Goal: Information Seeking & Learning: Learn about a topic

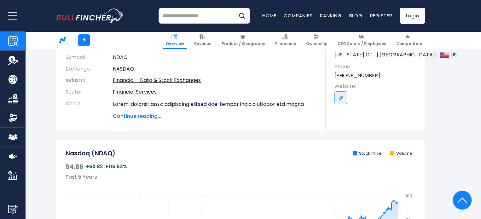
scroll to position [126, 0]
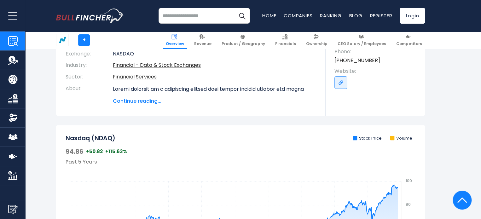
click at [137, 103] on span "Continue reading..." at bounding box center [214, 101] width 203 height 8
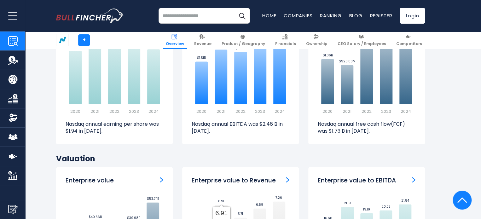
scroll to position [1827, 0]
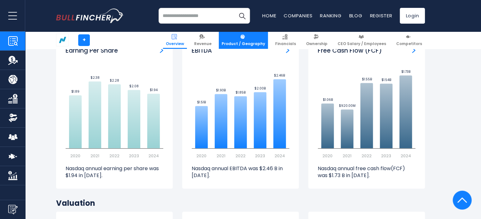
click at [259, 39] on link "Product / Geography" at bounding box center [243, 40] width 49 height 17
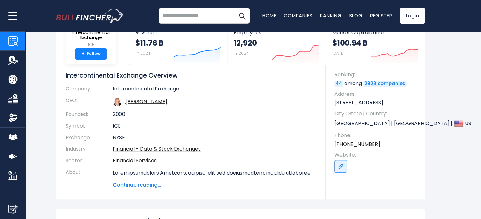
scroll to position [32, 0]
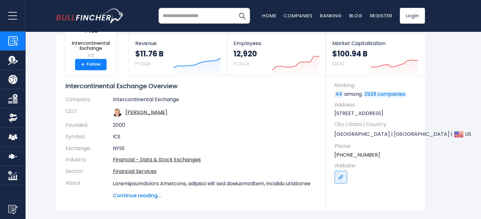
click at [151, 193] on span "Continue reading..." at bounding box center [214, 196] width 203 height 8
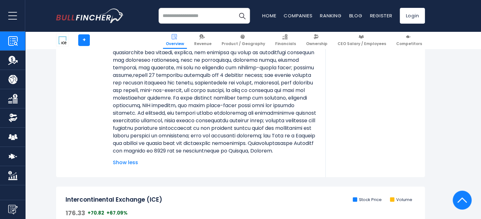
scroll to position [252, 0]
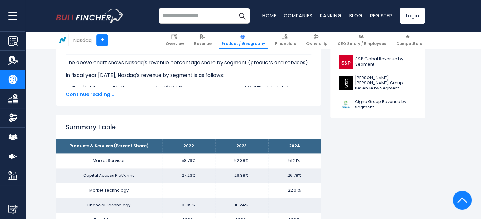
scroll to position [315, 0]
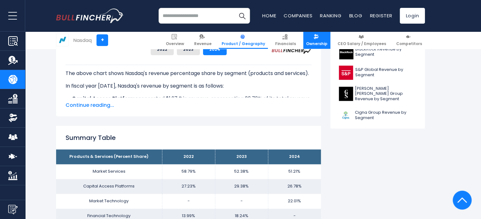
click at [315, 43] on span "Ownership" at bounding box center [316, 43] width 21 height 5
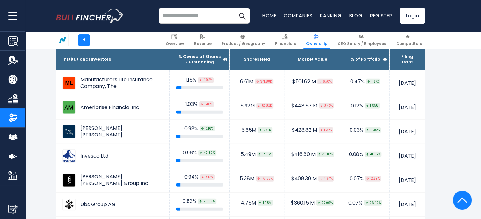
scroll to position [662, 0]
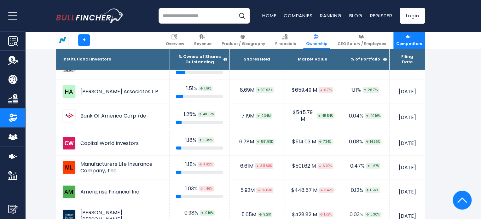
click at [409, 45] on span "Competitors" at bounding box center [409, 43] width 26 height 5
